Goal: Information Seeking & Learning: Find specific fact

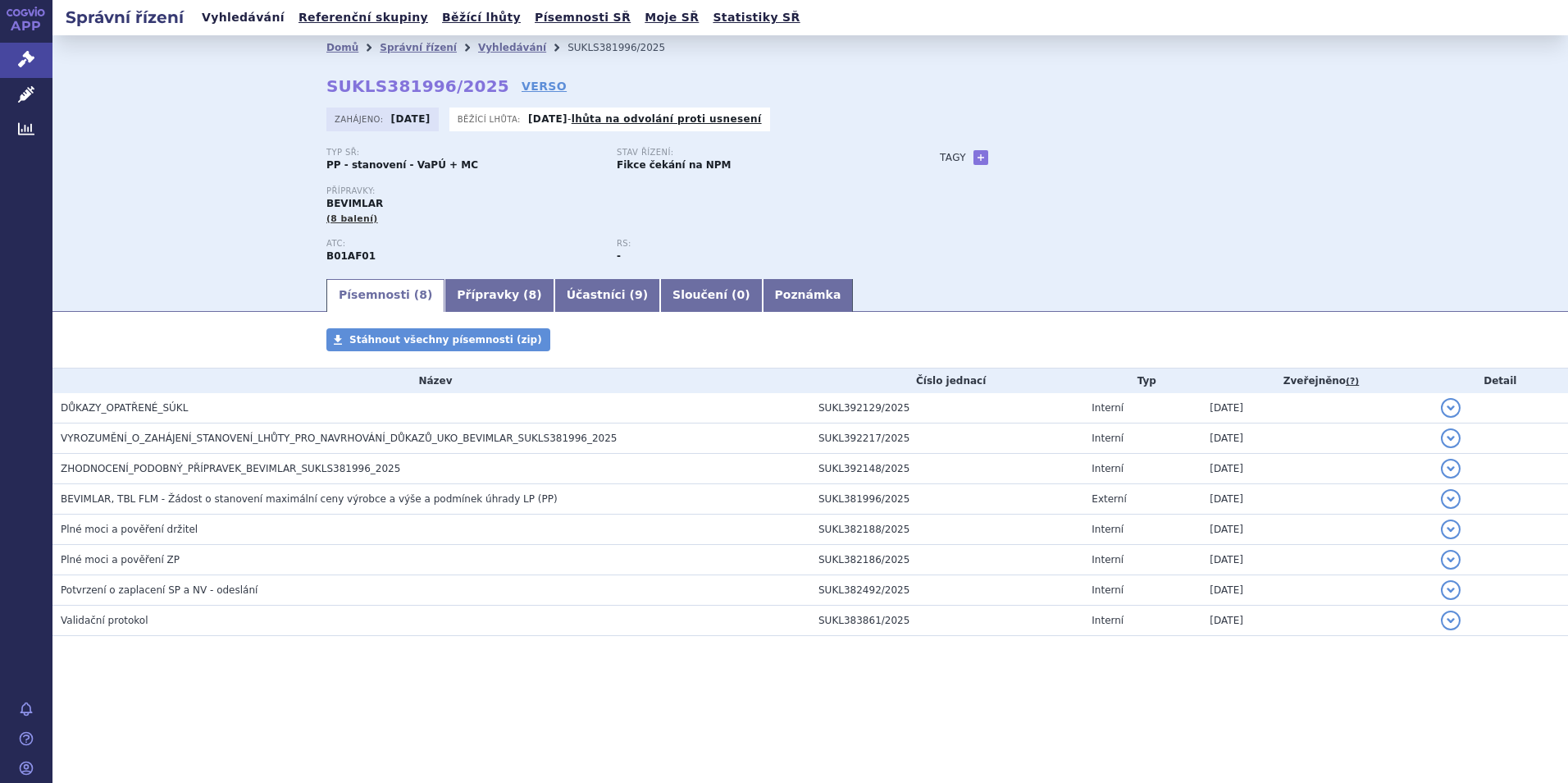
drag, startPoint x: 243, startPoint y: 14, endPoint x: 611, endPoint y: 27, distance: 368.2
click at [243, 14] on link "Vyhledávání" at bounding box center [243, 18] width 92 height 23
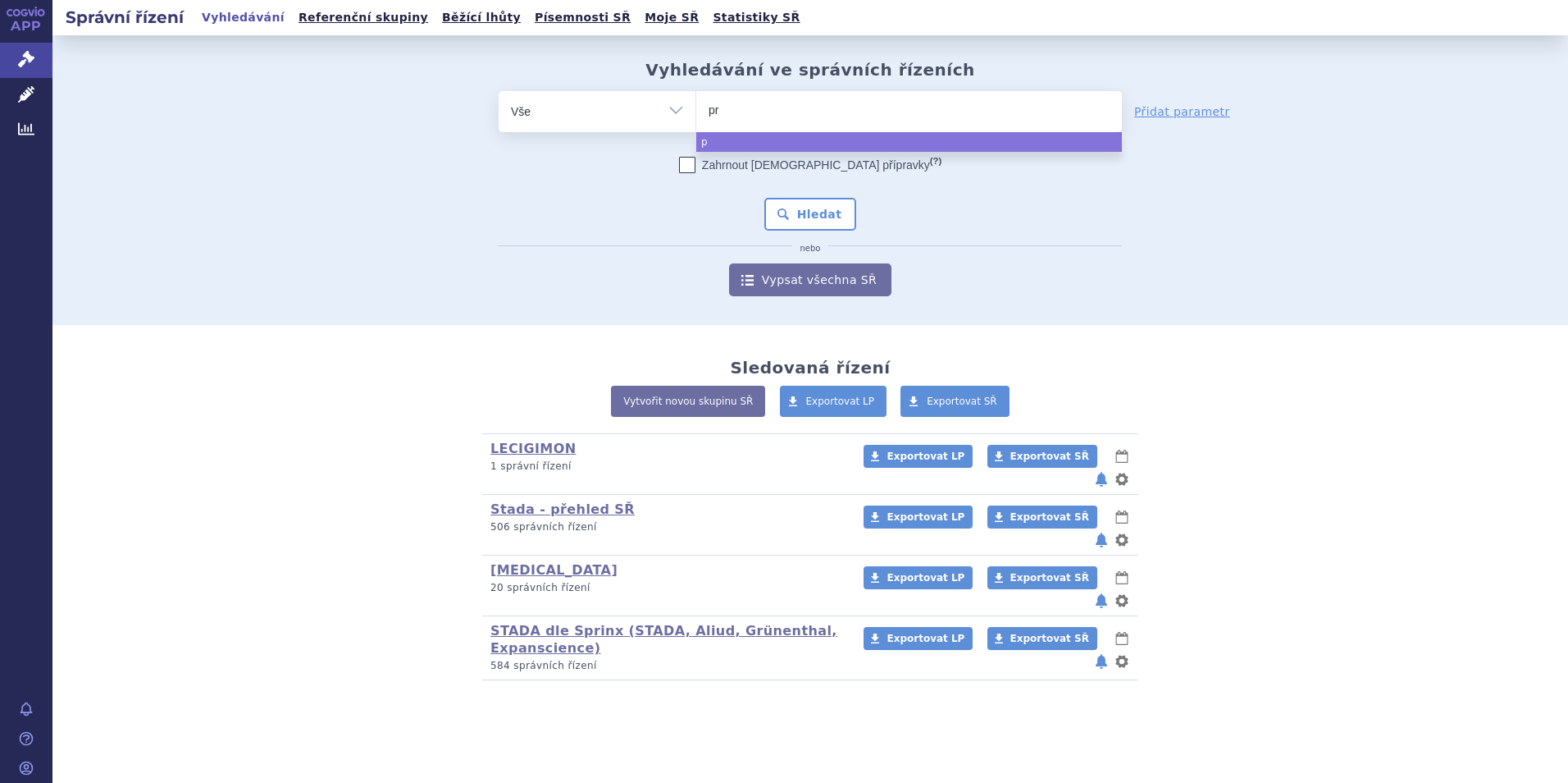
type input "pro"
type input "propr"
type input "propran"
type input "proprano"
type input "propranol"
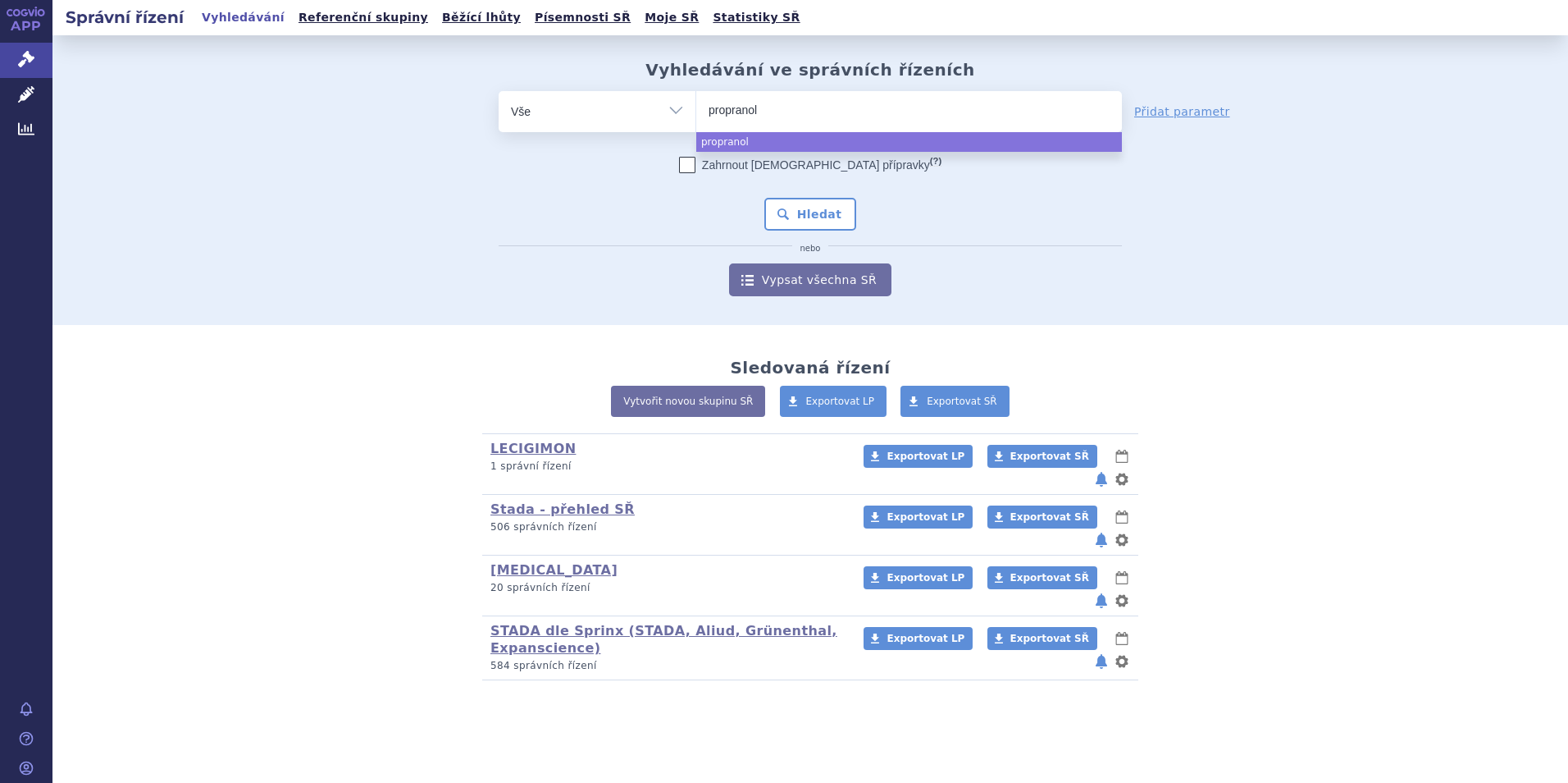
type input "propranoll"
type input "propranol"
type input "[MEDICAL_DATA]"
select select "[MEDICAL_DATA]"
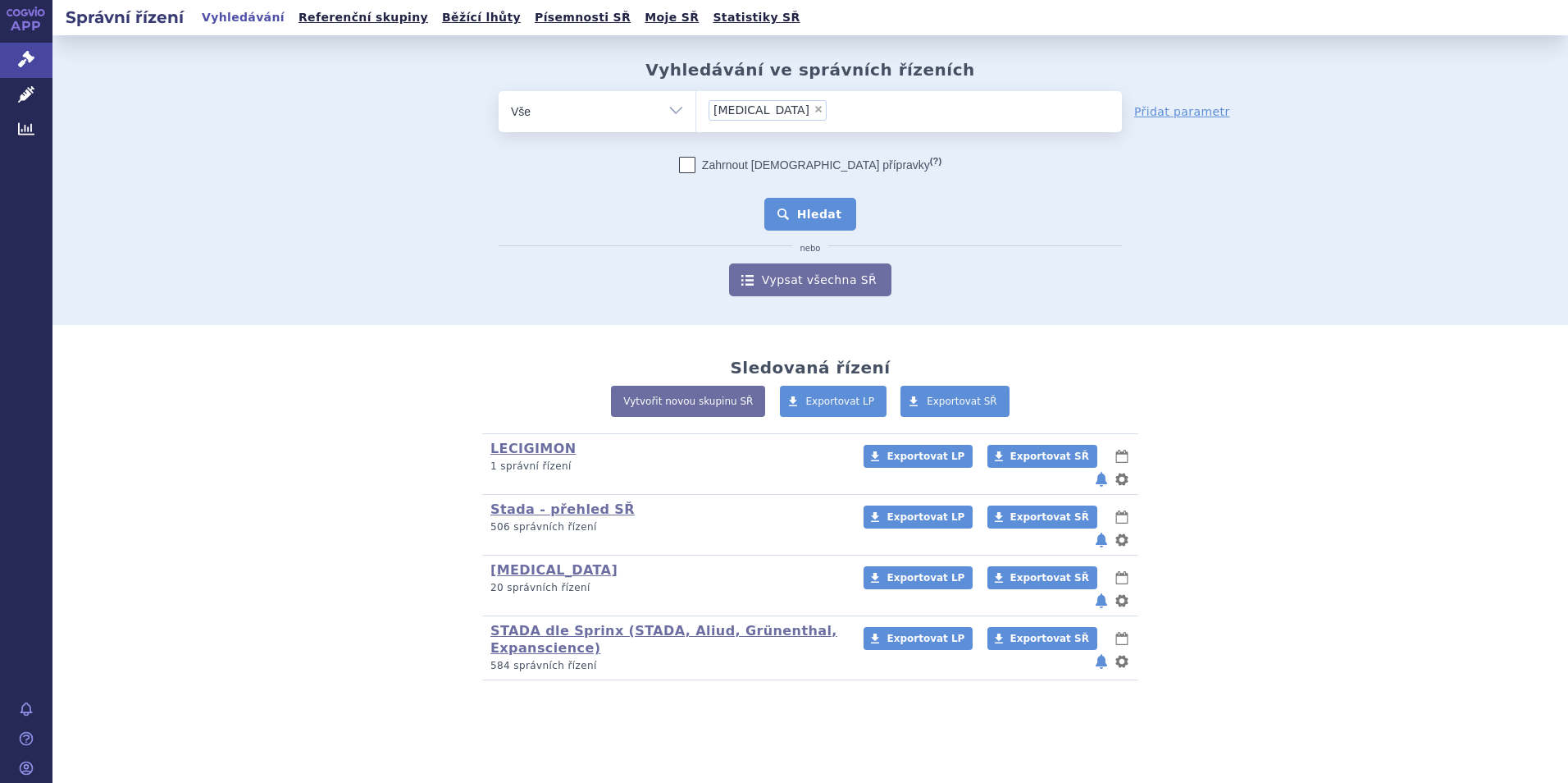
click at [789, 215] on button "Hledat" at bounding box center [810, 214] width 92 height 33
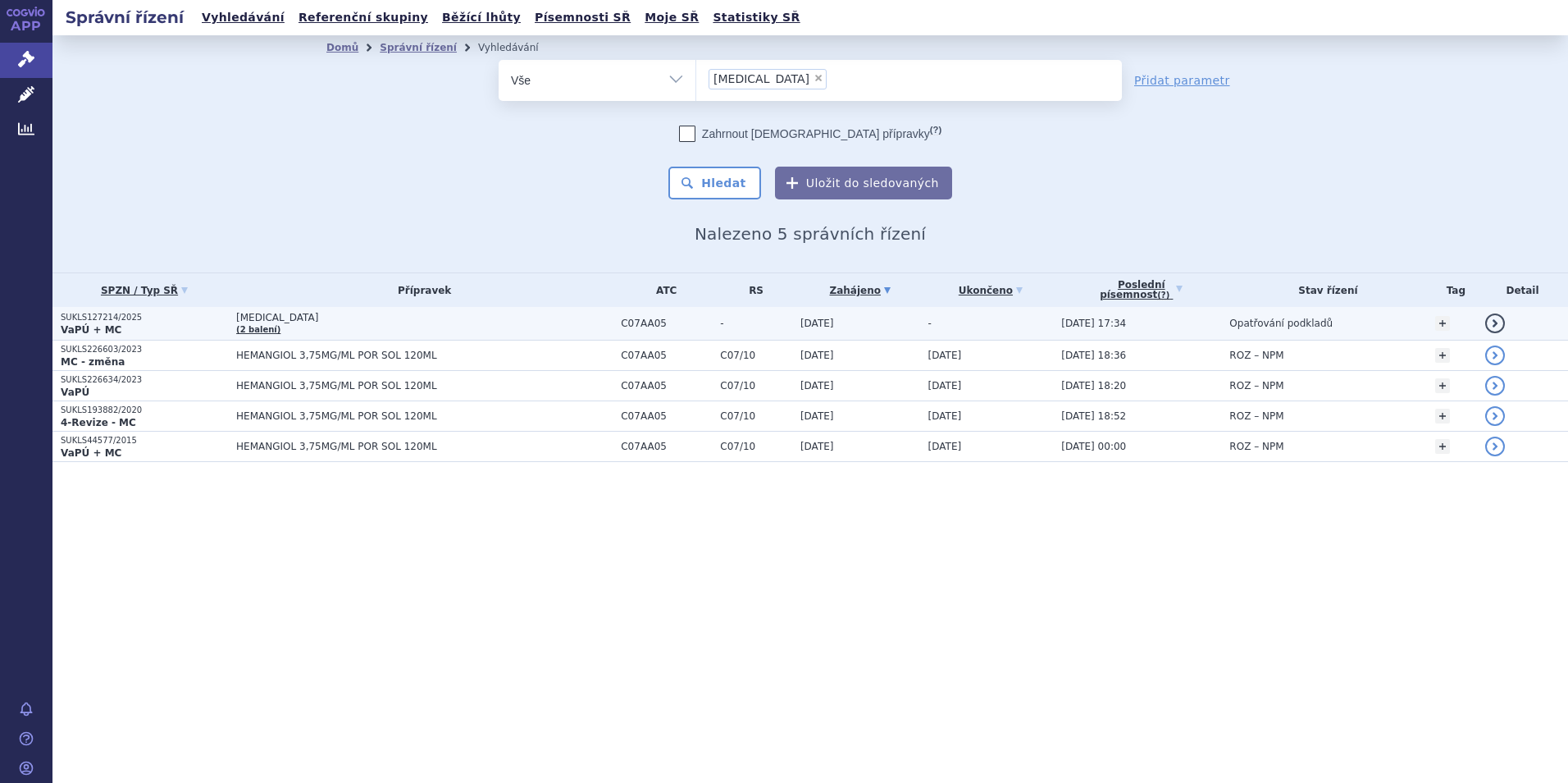
click at [77, 327] on strong "VaPÚ + MC" at bounding box center [90, 330] width 60 height 11
